Goal: Task Accomplishment & Management: Use online tool/utility

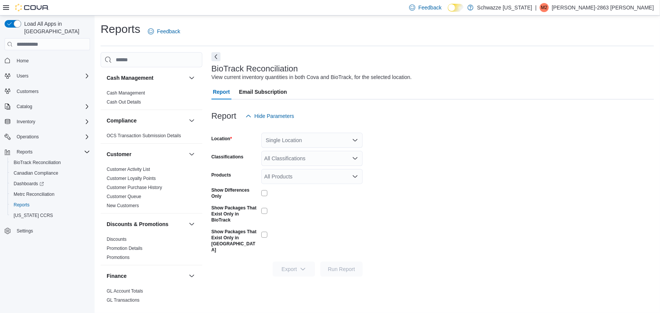
scroll to position [527, 0]
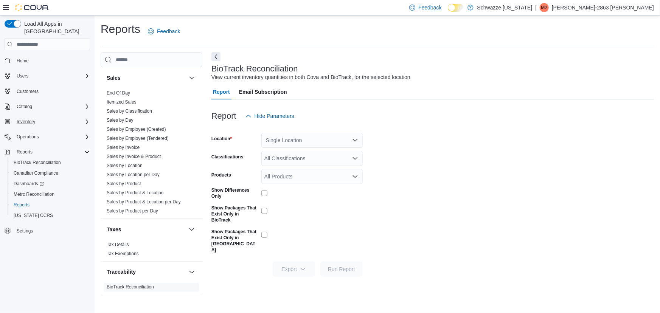
click at [55, 117] on div "Inventory" at bounding box center [52, 121] width 76 height 9
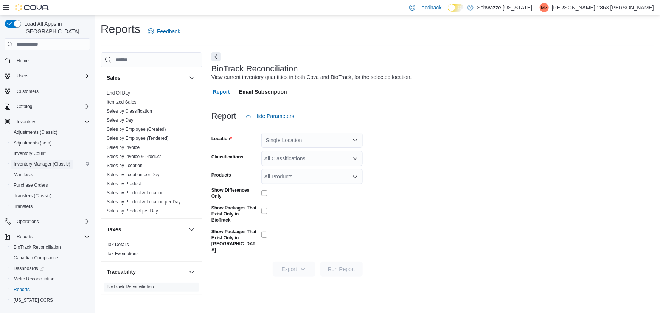
click at [44, 161] on span "Inventory Manager (Classic)" at bounding box center [42, 164] width 57 height 6
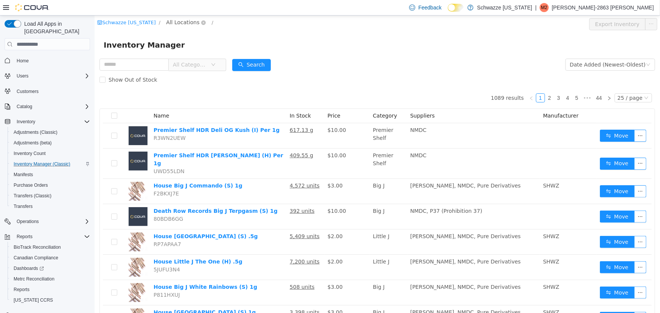
click at [178, 23] on span "All Locations" at bounding box center [182, 22] width 33 height 8
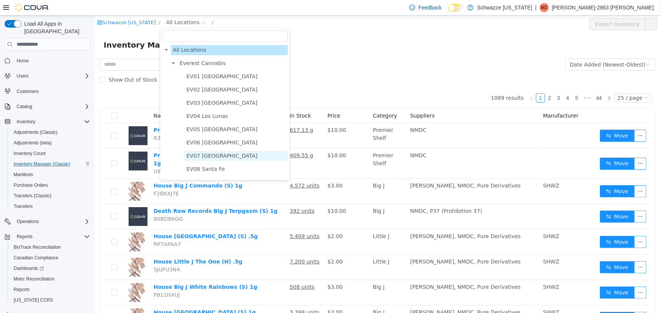
click at [216, 156] on span "EV07 [GEOGRAPHIC_DATA]" at bounding box center [221, 156] width 71 height 6
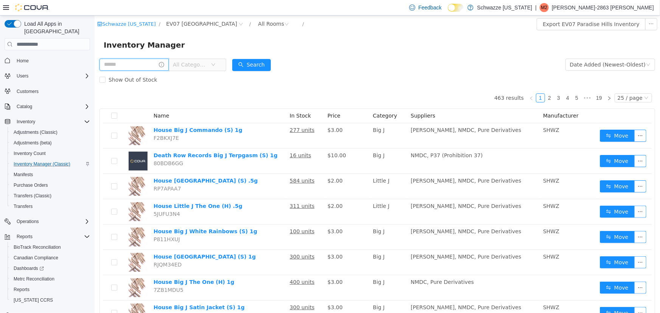
click at [125, 65] on input "text" at bounding box center [133, 65] width 69 height 12
type input "****"
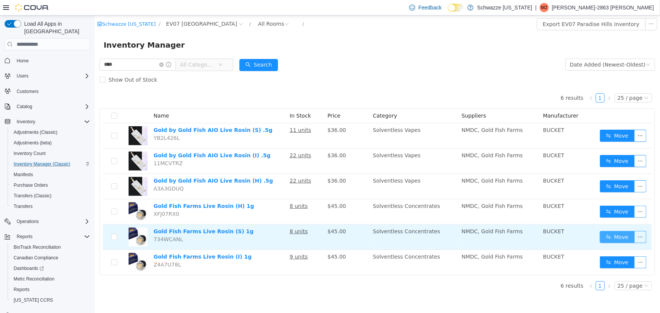
click at [612, 237] on button "Move" at bounding box center [616, 237] width 35 height 12
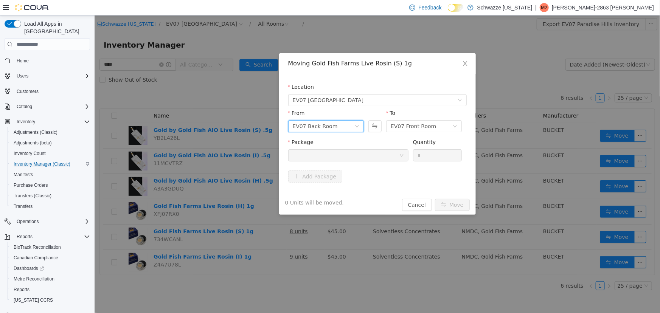
click at [358, 128] on icon "icon: down" at bounding box center [356, 126] width 5 height 5
click at [322, 152] on li "EV07 Front Room" at bounding box center [326, 153] width 76 height 12
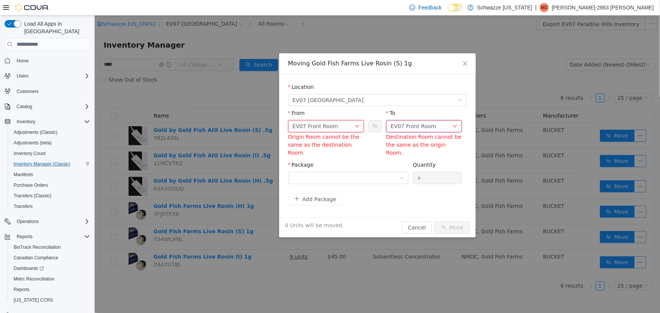
click at [404, 129] on div "EV07 Front Room" at bounding box center [412, 126] width 45 height 11
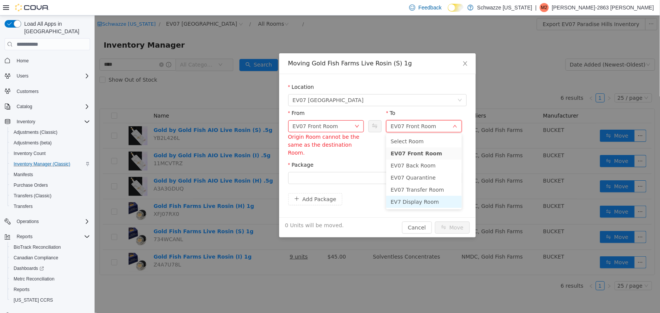
click at [423, 201] on li "EV7 Display Room" at bounding box center [424, 202] width 76 height 12
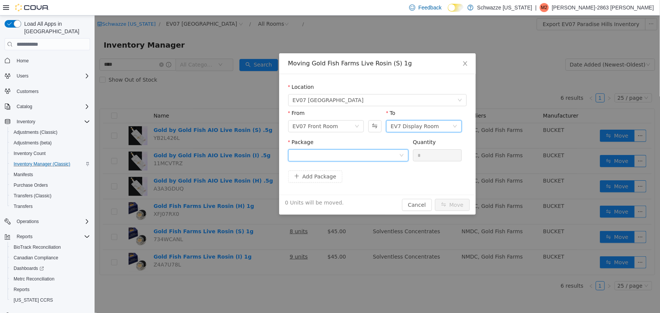
click at [365, 155] on div at bounding box center [345, 155] width 106 height 11
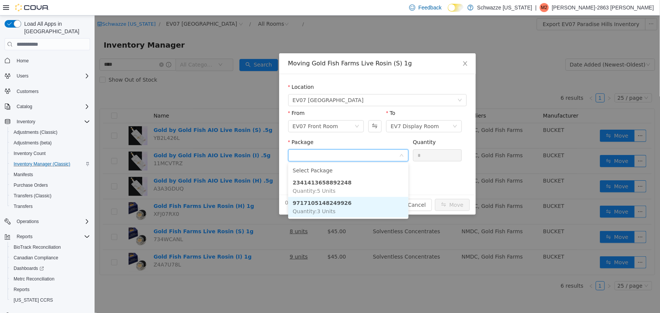
click at [341, 208] on li "9717105148249926 Quantity : 3 Units" at bounding box center [348, 207] width 120 height 20
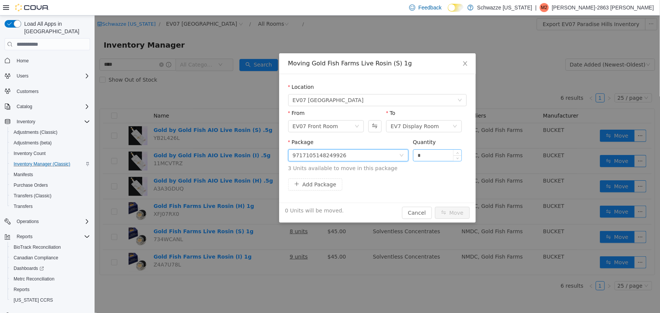
click at [432, 155] on input "*" at bounding box center [437, 155] width 48 height 11
type input "*"
click at [449, 212] on button "Move" at bounding box center [451, 213] width 35 height 12
